Goal: Check status: Check status

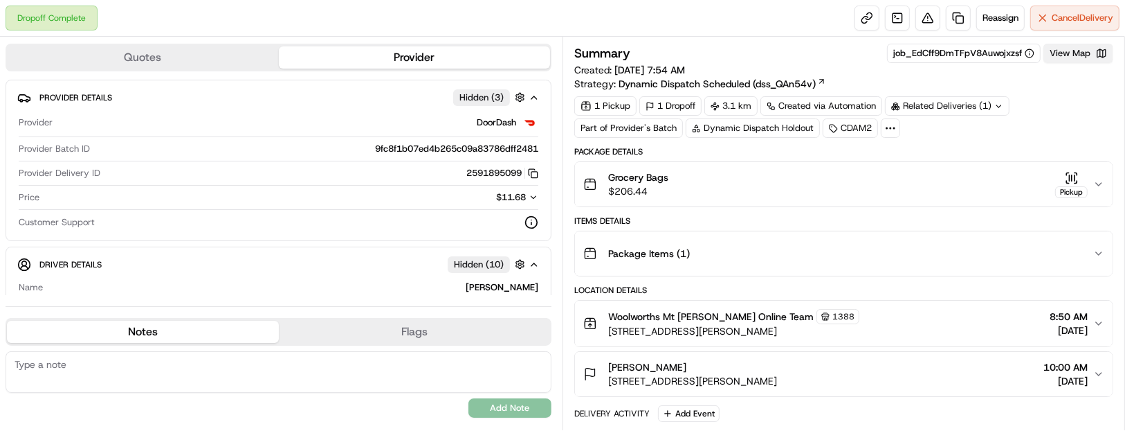
click at [1062, 57] on button "View Map" at bounding box center [1079, 53] width 70 height 19
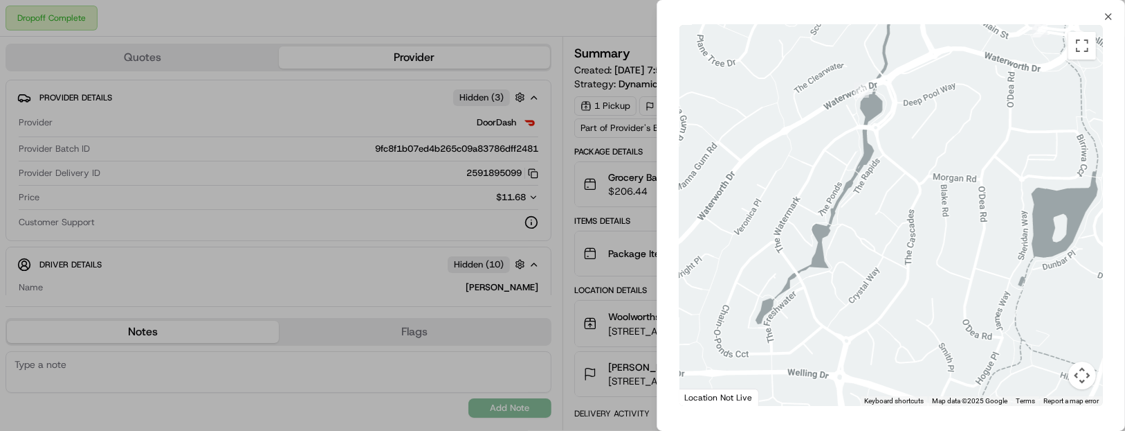
drag, startPoint x: 1044, startPoint y: 228, endPoint x: 962, endPoint y: 175, distance: 97.5
click at [962, 175] on div at bounding box center [892, 215] width 424 height 381
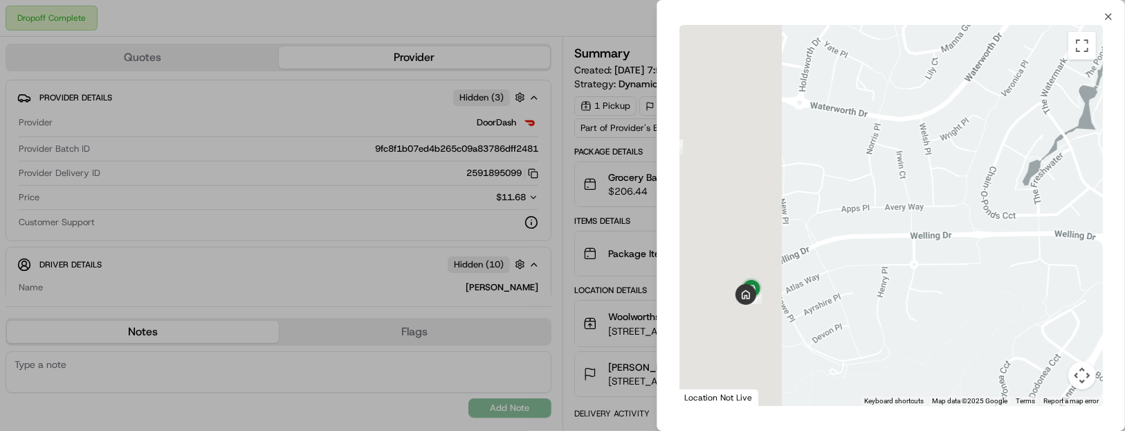
drag, startPoint x: 787, startPoint y: 300, endPoint x: 955, endPoint y: 231, distance: 181.6
click at [955, 231] on div at bounding box center [892, 215] width 424 height 381
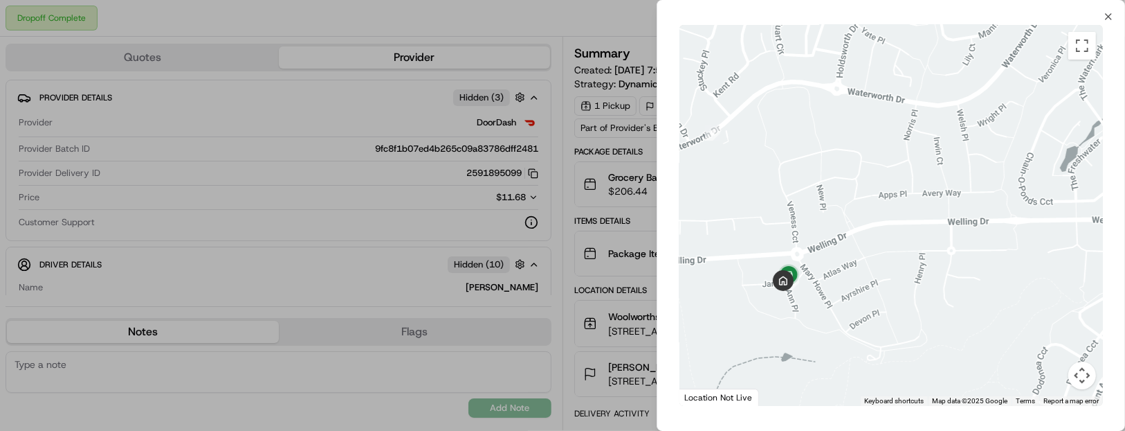
drag, startPoint x: 840, startPoint y: 263, endPoint x: 889, endPoint y: 233, distance: 58.4
click at [889, 233] on div at bounding box center [892, 215] width 424 height 381
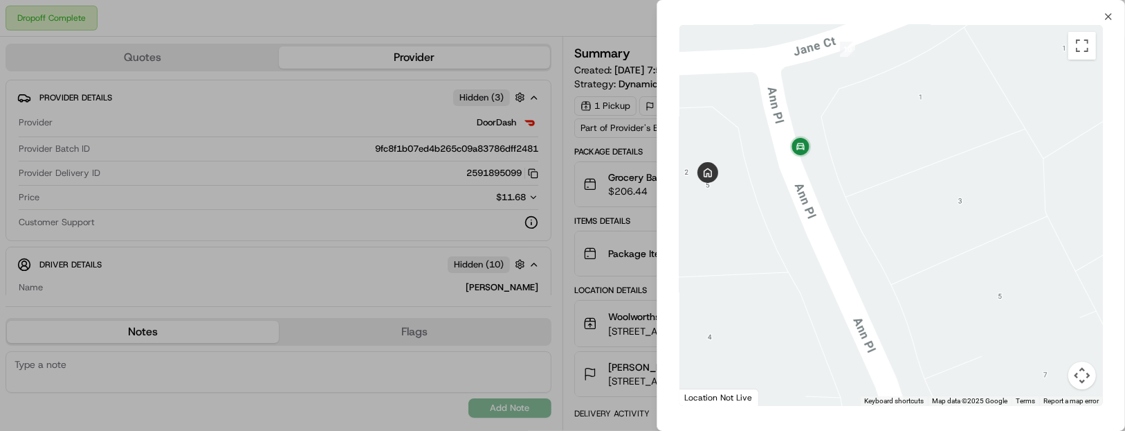
drag, startPoint x: 796, startPoint y: 201, endPoint x: 829, endPoint y: 239, distance: 49.6
click at [829, 239] on div at bounding box center [892, 215] width 424 height 381
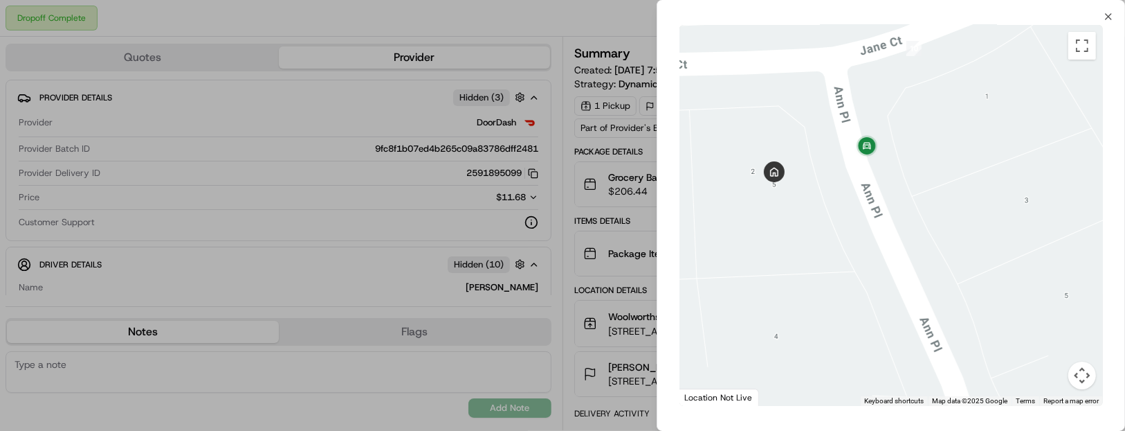
drag, startPoint x: 793, startPoint y: 243, endPoint x: 859, endPoint y: 241, distance: 66.5
click at [859, 241] on div at bounding box center [892, 215] width 424 height 381
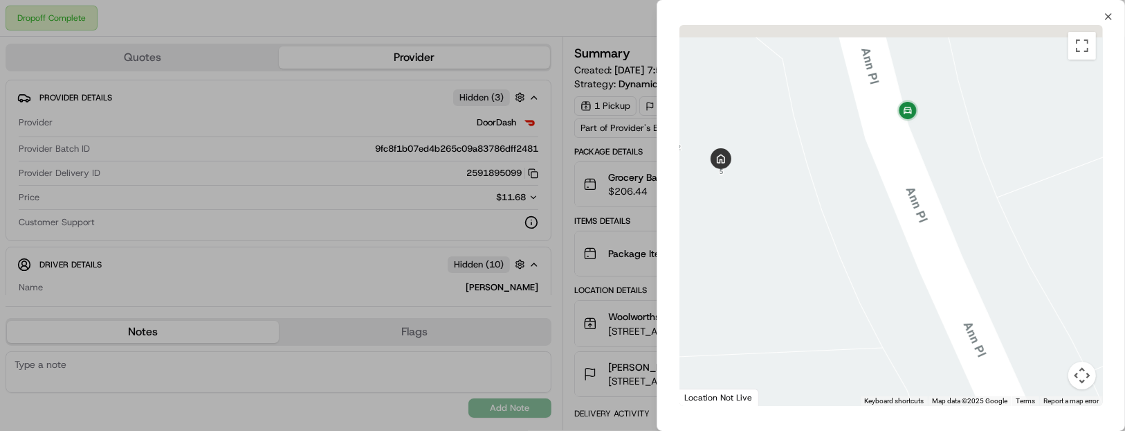
drag, startPoint x: 777, startPoint y: 193, endPoint x: 834, endPoint y: 240, distance: 74.3
click at [834, 240] on div at bounding box center [892, 215] width 424 height 381
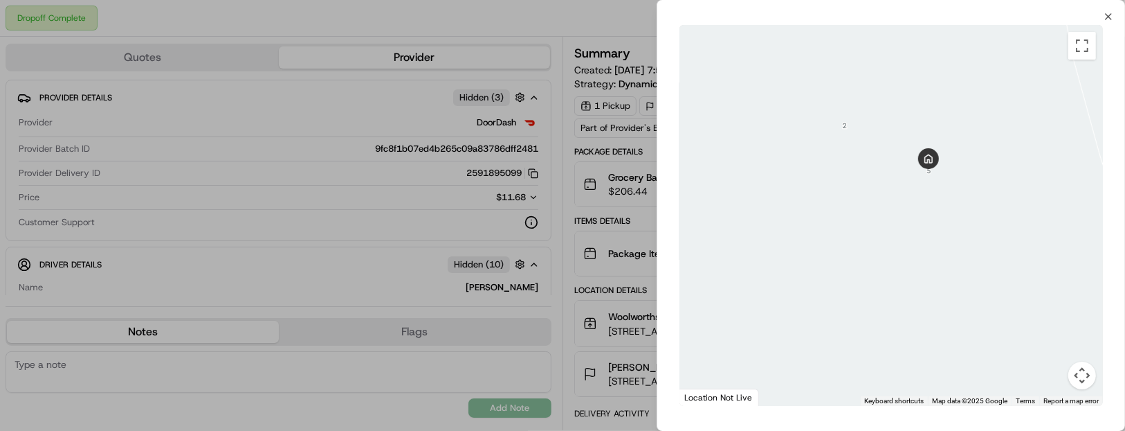
drag, startPoint x: 791, startPoint y: 133, endPoint x: 1092, endPoint y: 316, distance: 352.6
click at [1092, 316] on div at bounding box center [892, 215] width 424 height 381
click at [1110, 17] on icon "button" at bounding box center [1108, 16] width 11 height 11
